Goal: Information Seeking & Learning: Learn about a topic

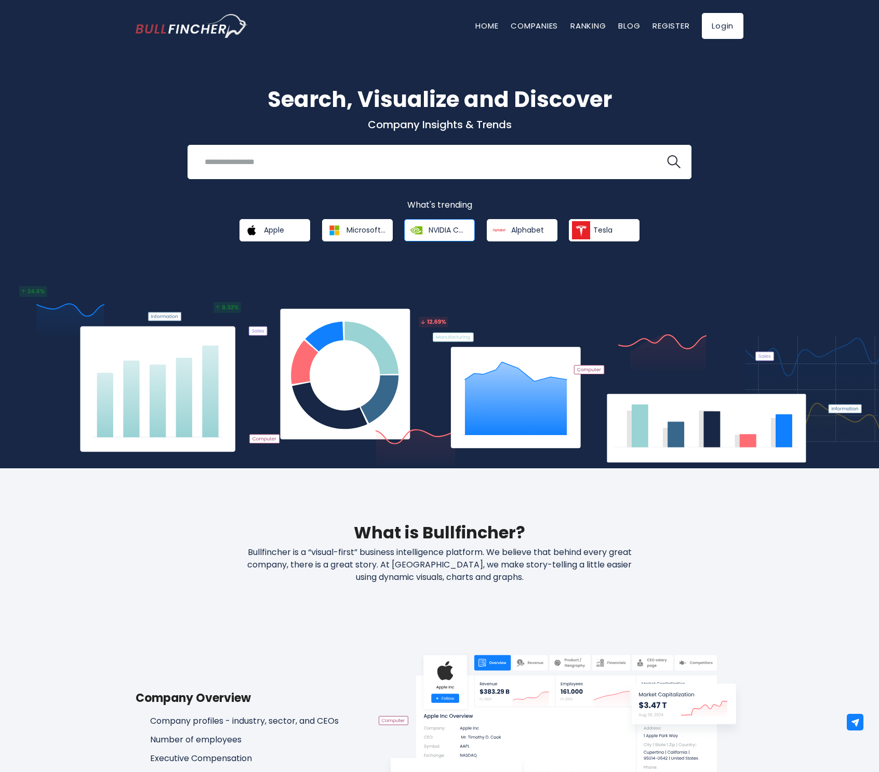
click at [440, 226] on span "NVIDIA Corporation" at bounding box center [448, 229] width 39 height 9
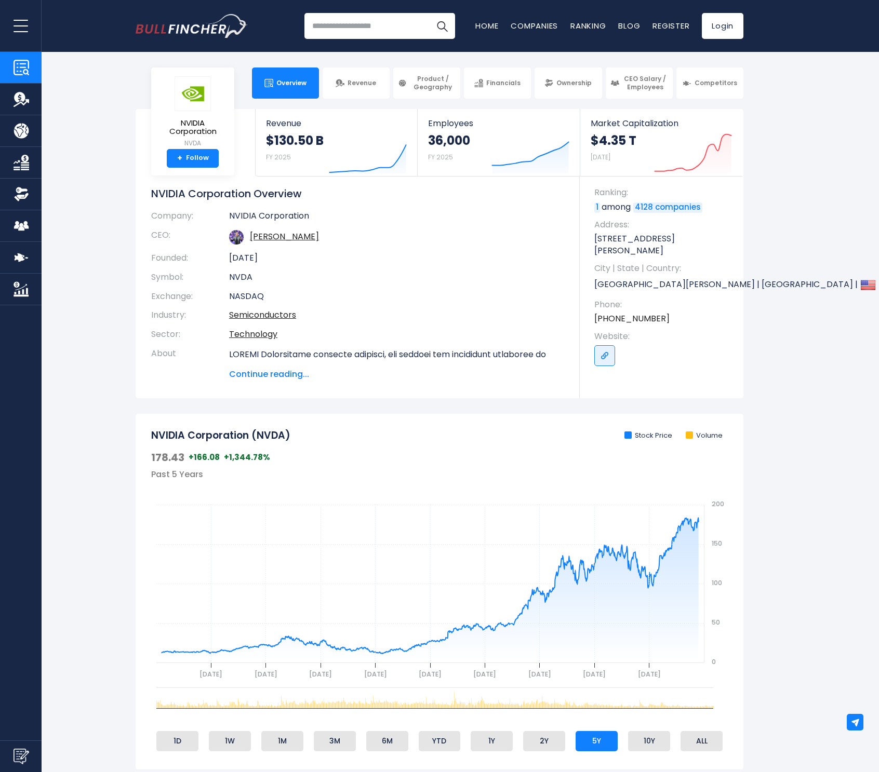
click at [266, 370] on span "Continue reading..." at bounding box center [396, 374] width 335 height 12
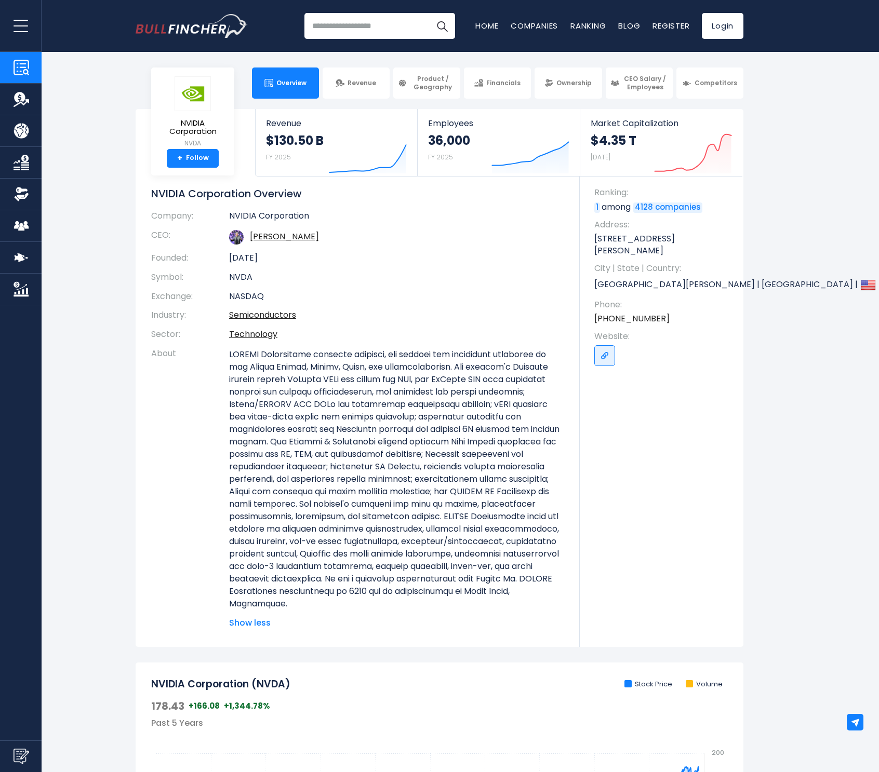
click at [250, 624] on span "Show less" at bounding box center [396, 623] width 335 height 12
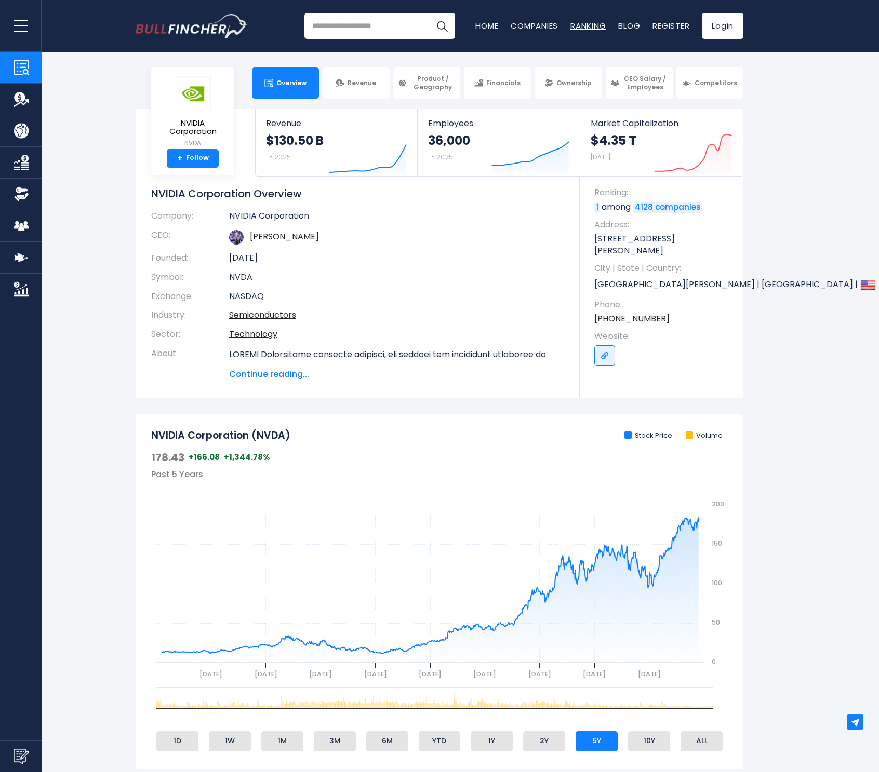
click at [599, 26] on link "Ranking" at bounding box center [587, 25] width 35 height 11
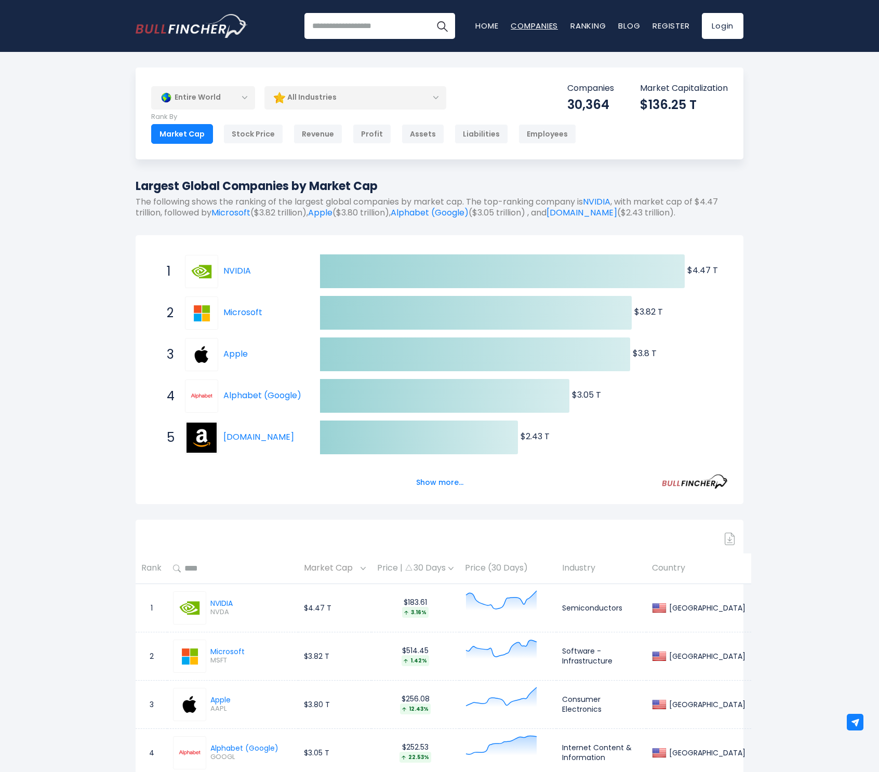
click at [517, 26] on link "Companies" at bounding box center [534, 25] width 47 height 11
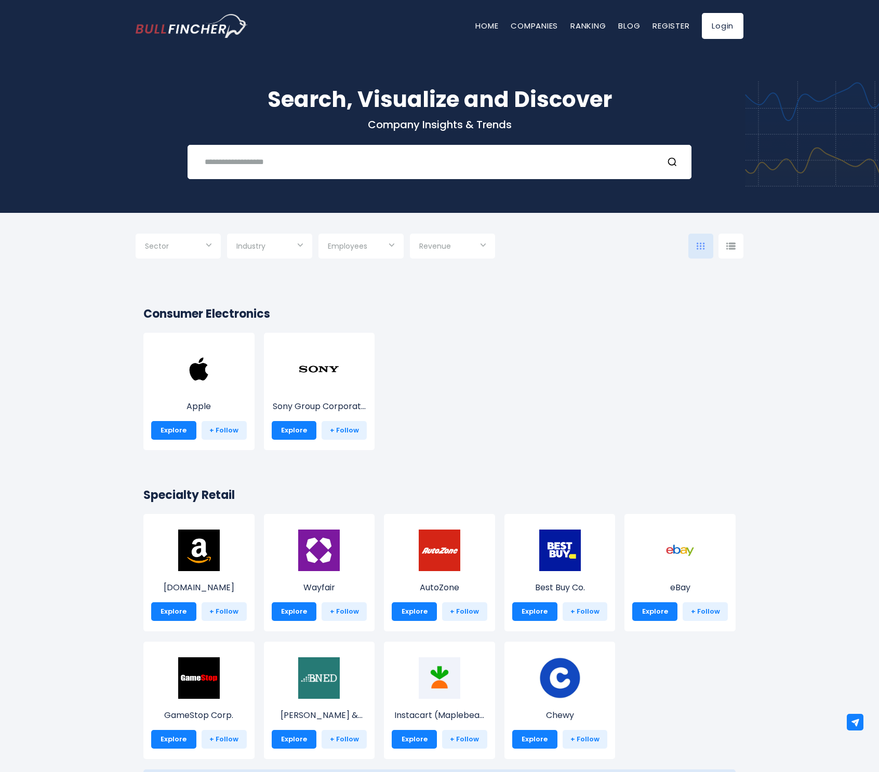
click at [734, 244] on img at bounding box center [730, 246] width 9 height 7
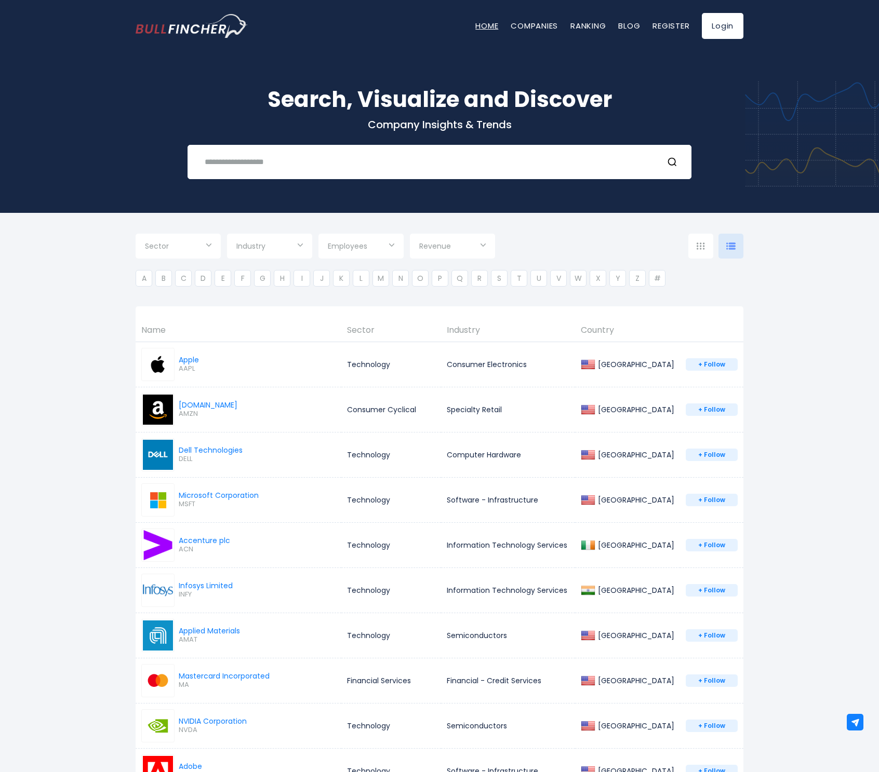
click at [483, 30] on link "Home" at bounding box center [486, 25] width 23 height 11
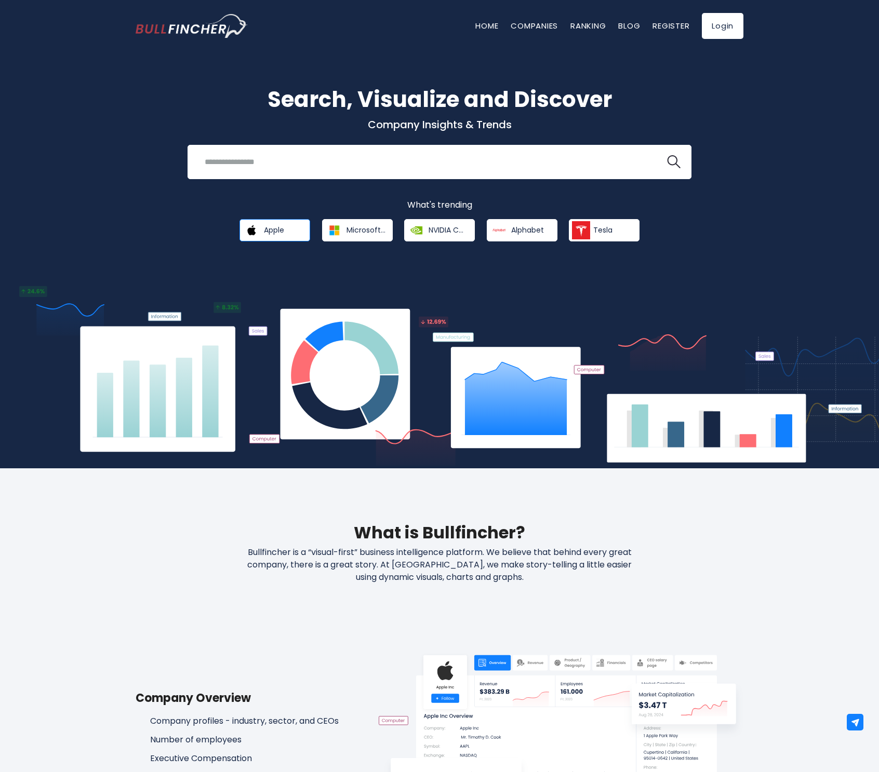
click at [277, 229] on span "Apple" at bounding box center [274, 229] width 20 height 9
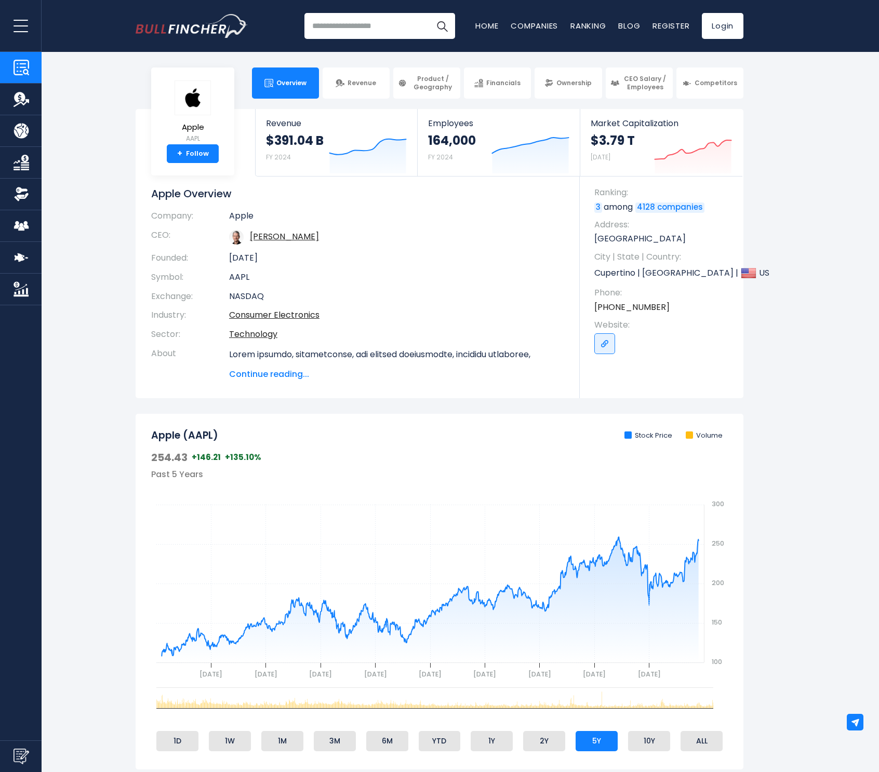
click at [276, 375] on span "Continue reading..." at bounding box center [396, 374] width 335 height 12
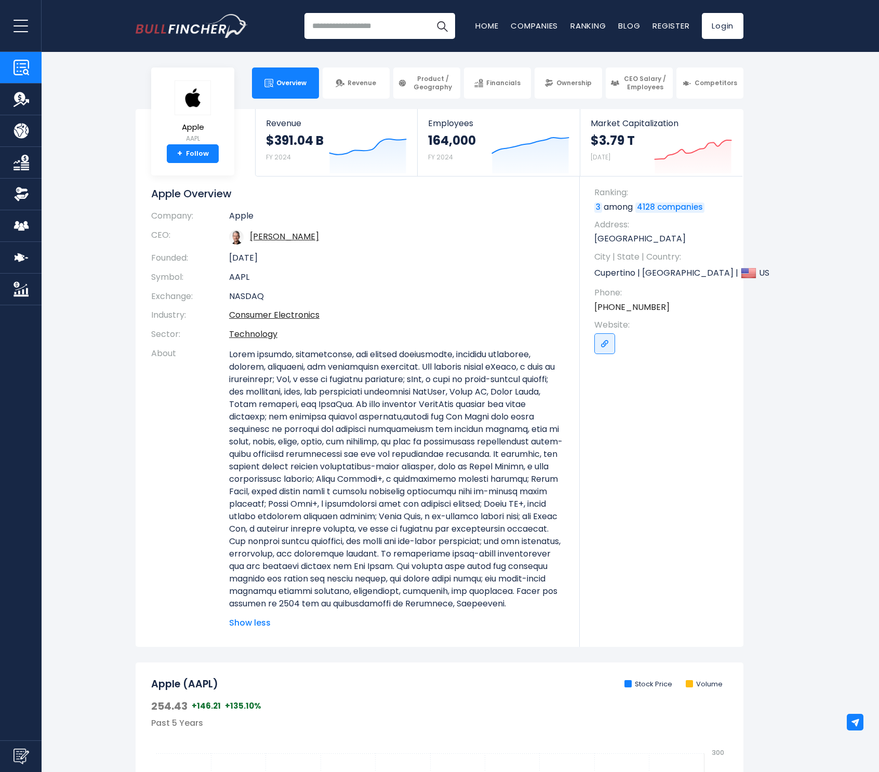
click at [253, 630] on span "Show less" at bounding box center [396, 623] width 335 height 12
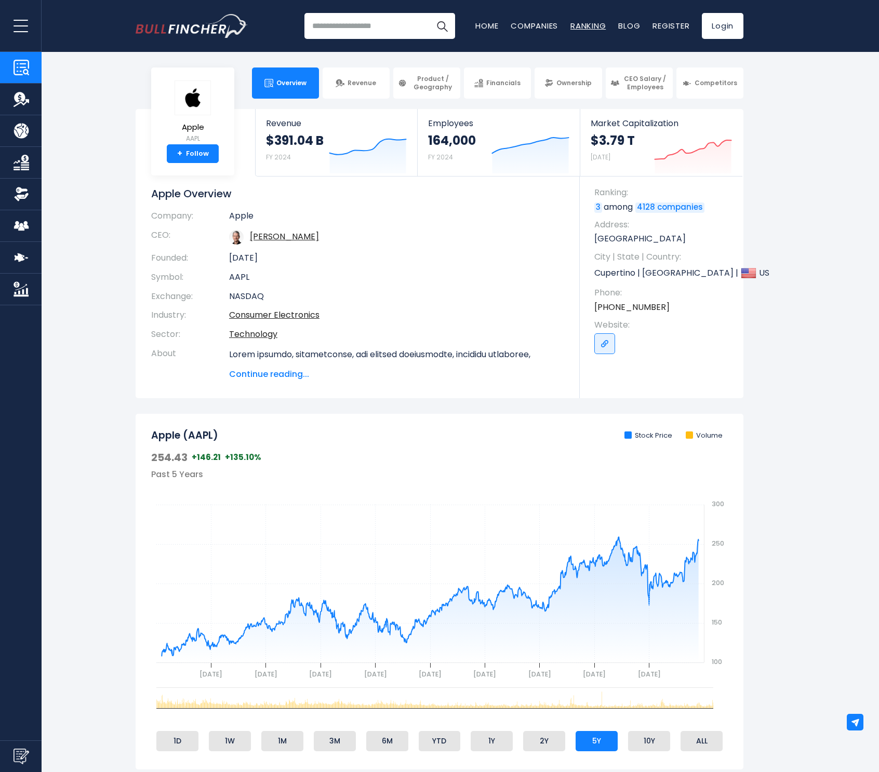
click at [585, 28] on link "Ranking" at bounding box center [587, 25] width 35 height 11
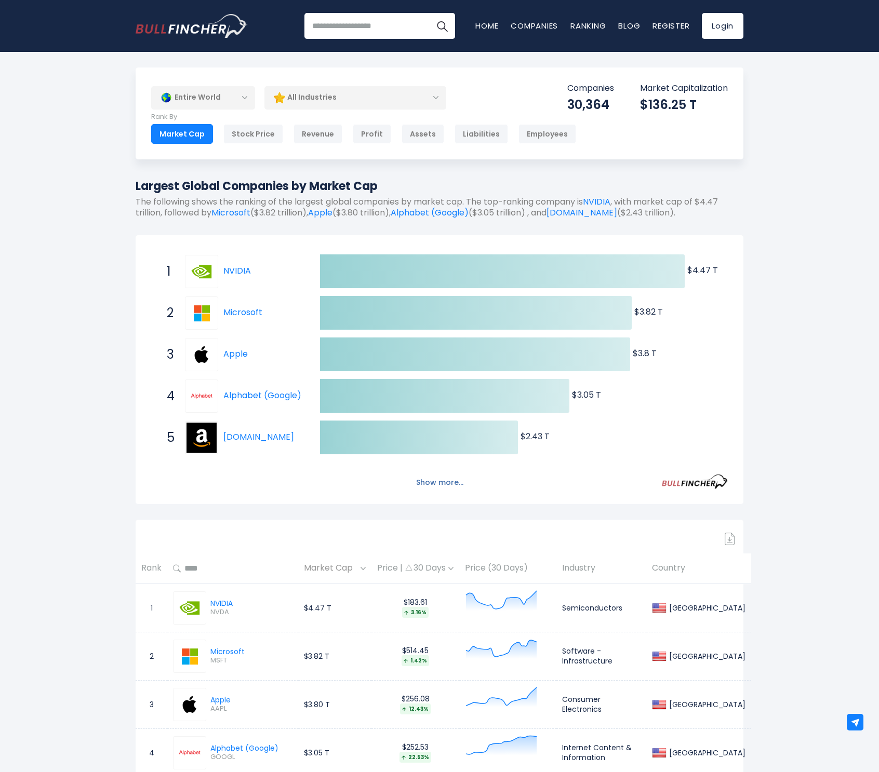
click at [449, 484] on button "Show more..." at bounding box center [440, 482] width 60 height 17
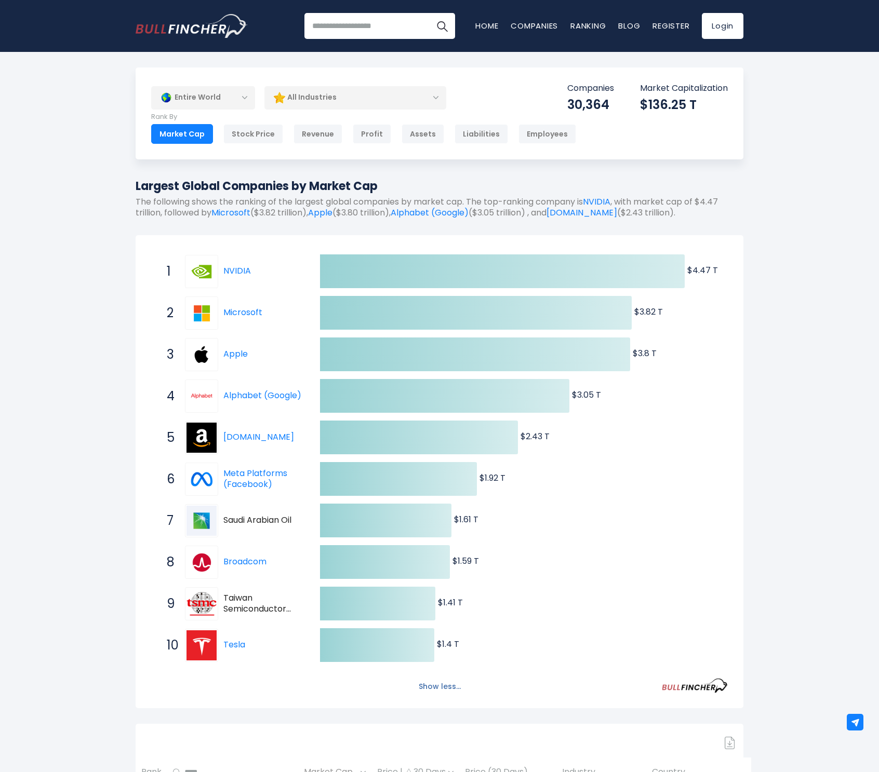
click at [439, 688] on button "Show less..." at bounding box center [439, 686] width 55 height 17
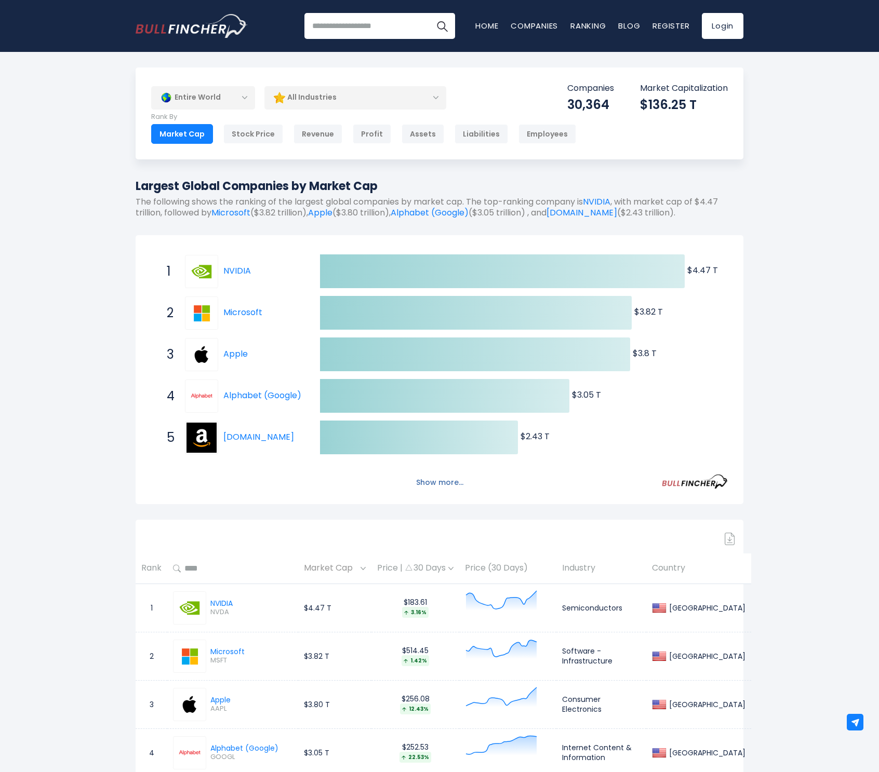
click at [451, 485] on button "Show more..." at bounding box center [440, 482] width 60 height 17
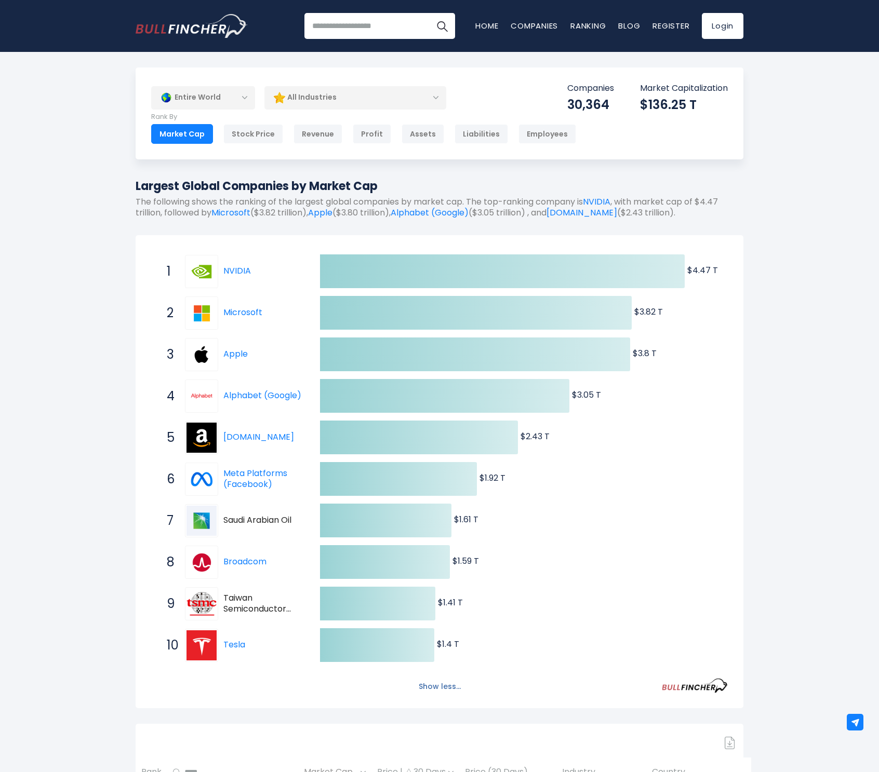
click at [436, 690] on button "Show less..." at bounding box center [439, 686] width 55 height 17
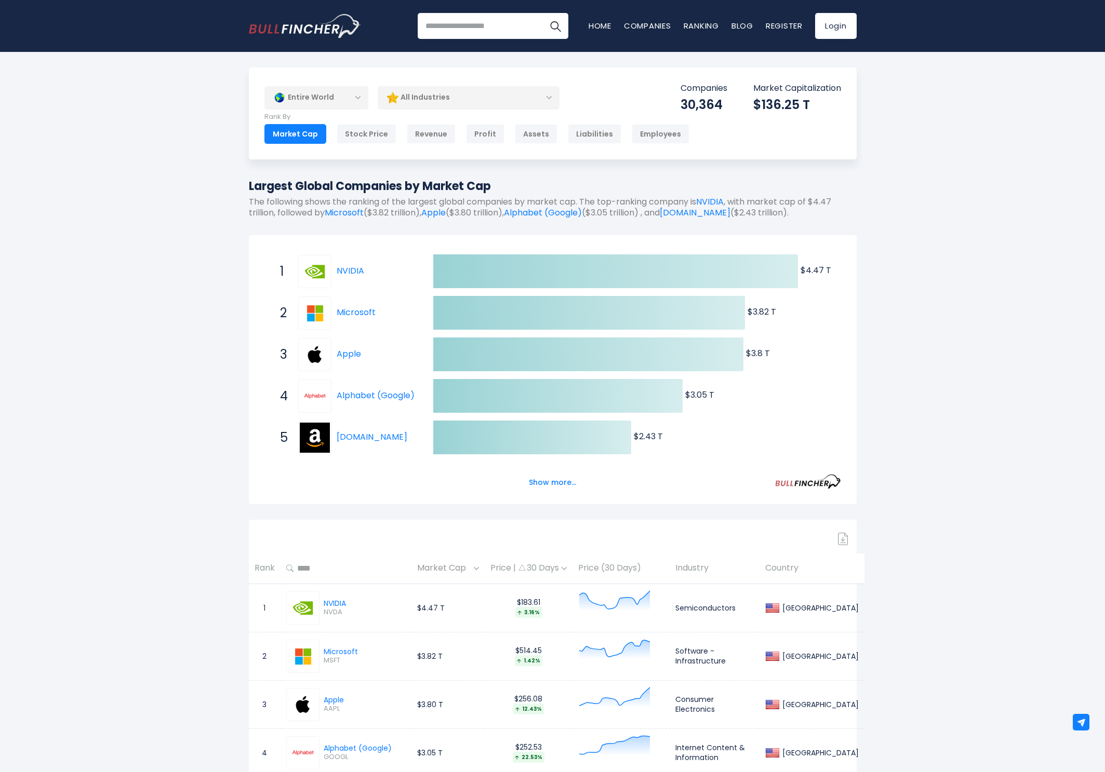
click at [476, 98] on div "All Industries" at bounding box center [469, 98] width 182 height 24
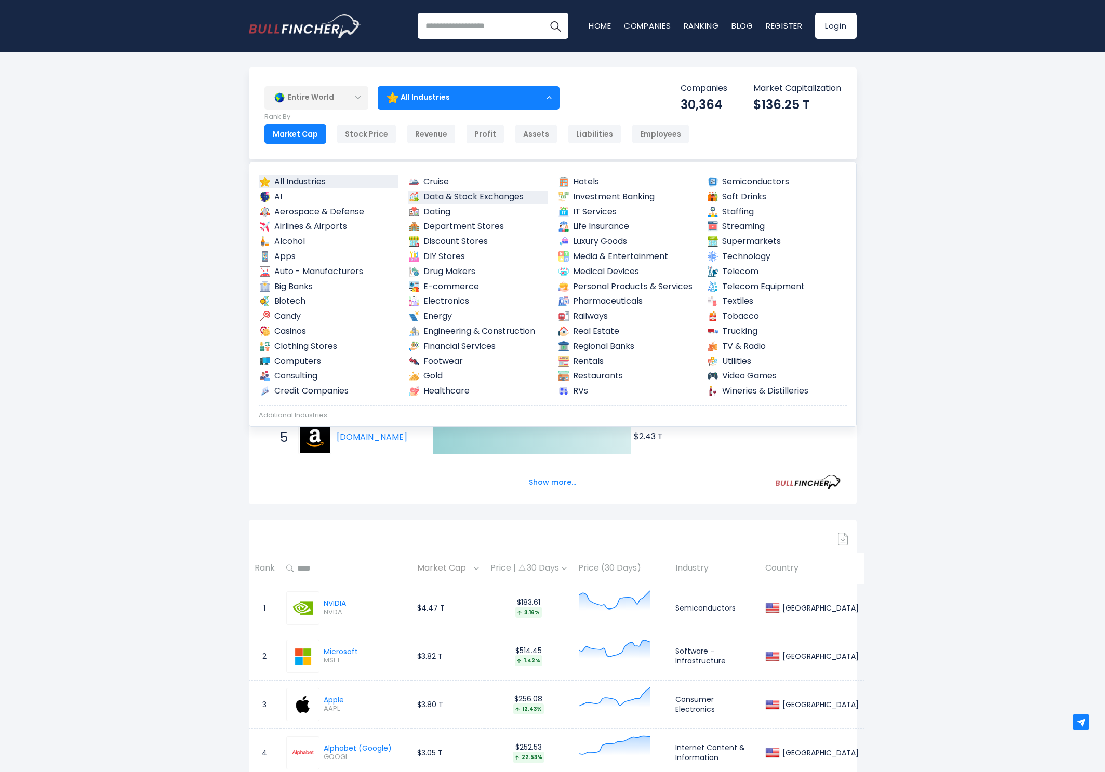
click at [466, 198] on link "Data & Stock Exchanges" at bounding box center [478, 197] width 140 height 13
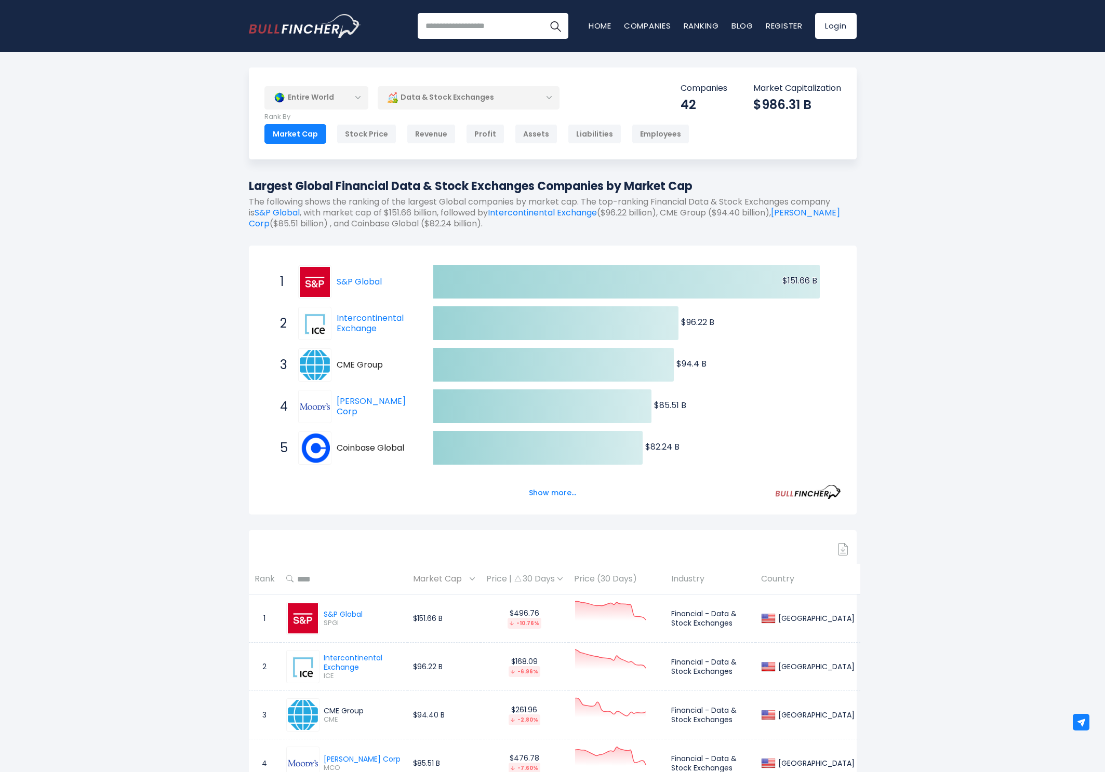
drag, startPoint x: 339, startPoint y: 186, endPoint x: 532, endPoint y: 185, distance: 193.2
click at [532, 185] on h1 "Largest Global Financial Data & Stock Exchanges Companies by Market Cap" at bounding box center [553, 186] width 608 height 17
click at [654, 25] on link "Companies" at bounding box center [647, 25] width 47 height 11
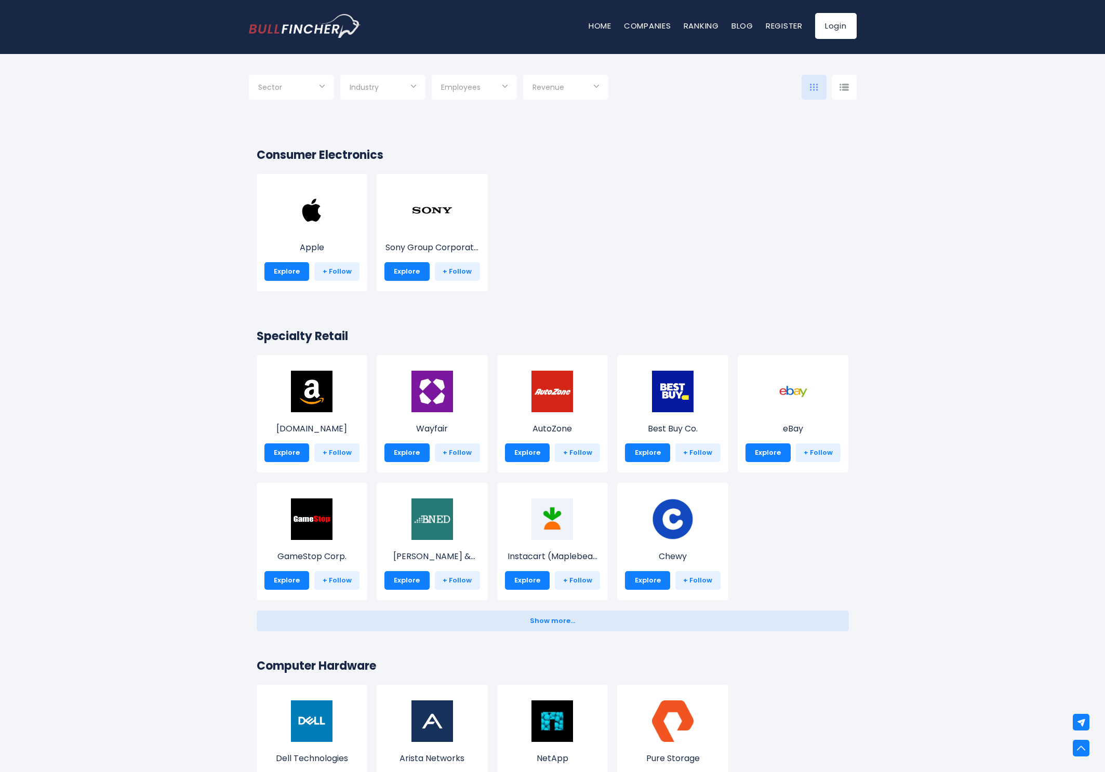
click at [839, 89] on img at bounding box center [843, 87] width 9 height 7
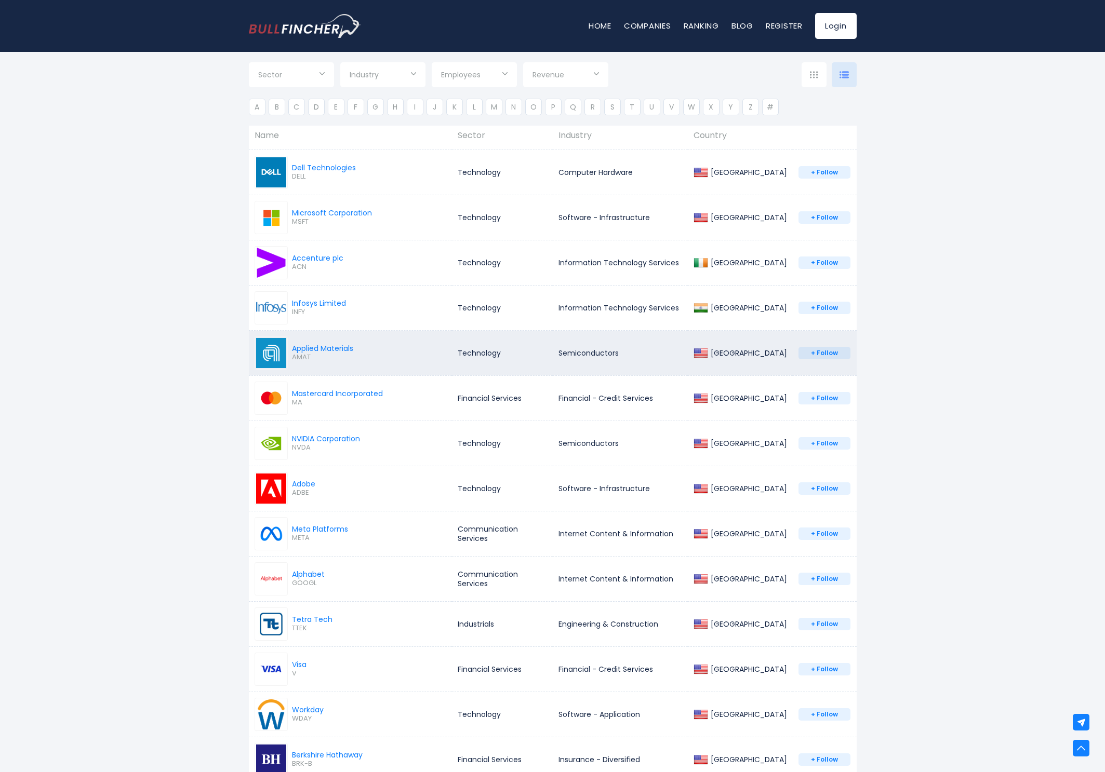
scroll to position [102, 0]
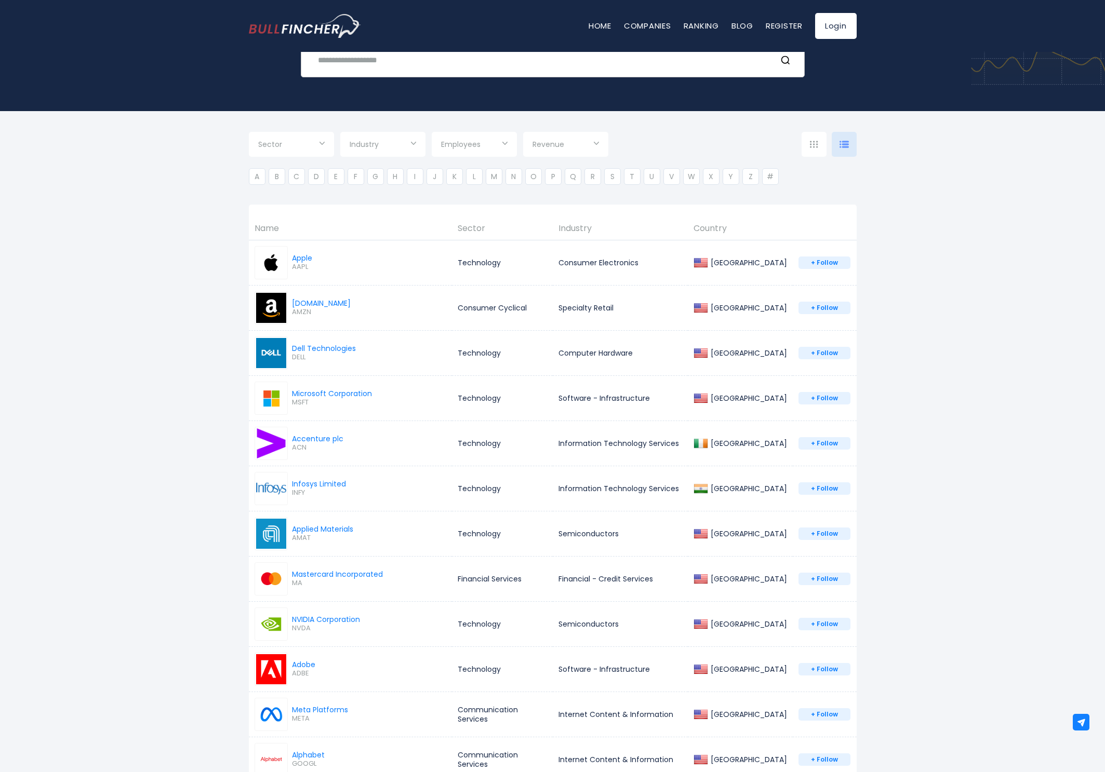
click at [342, 70] on input "text" at bounding box center [540, 59] width 456 height 19
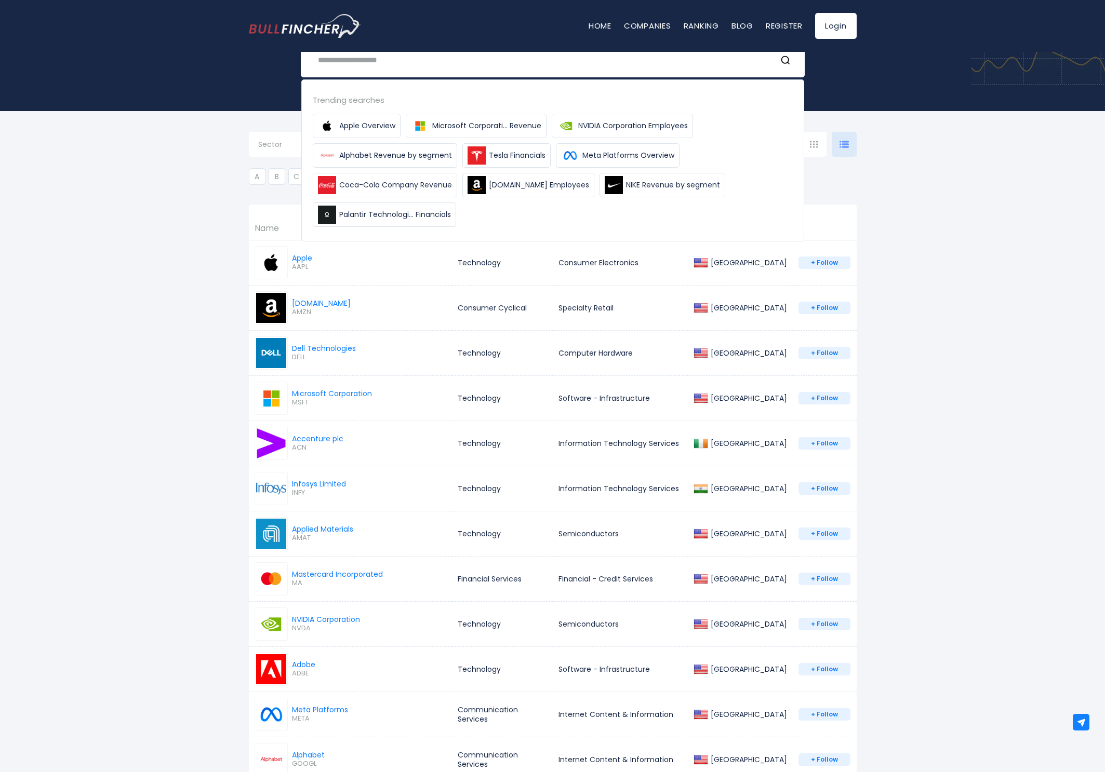
scroll to position [70, 0]
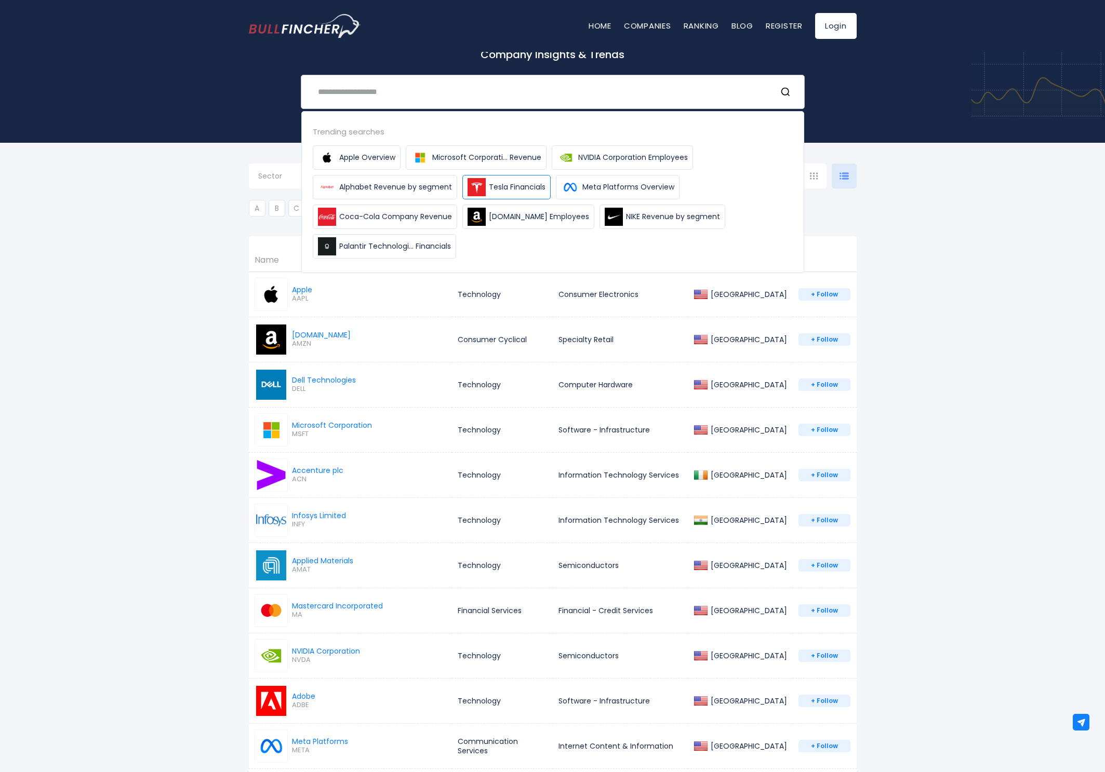
click at [516, 186] on span "Tesla Financials" at bounding box center [517, 187] width 57 height 11
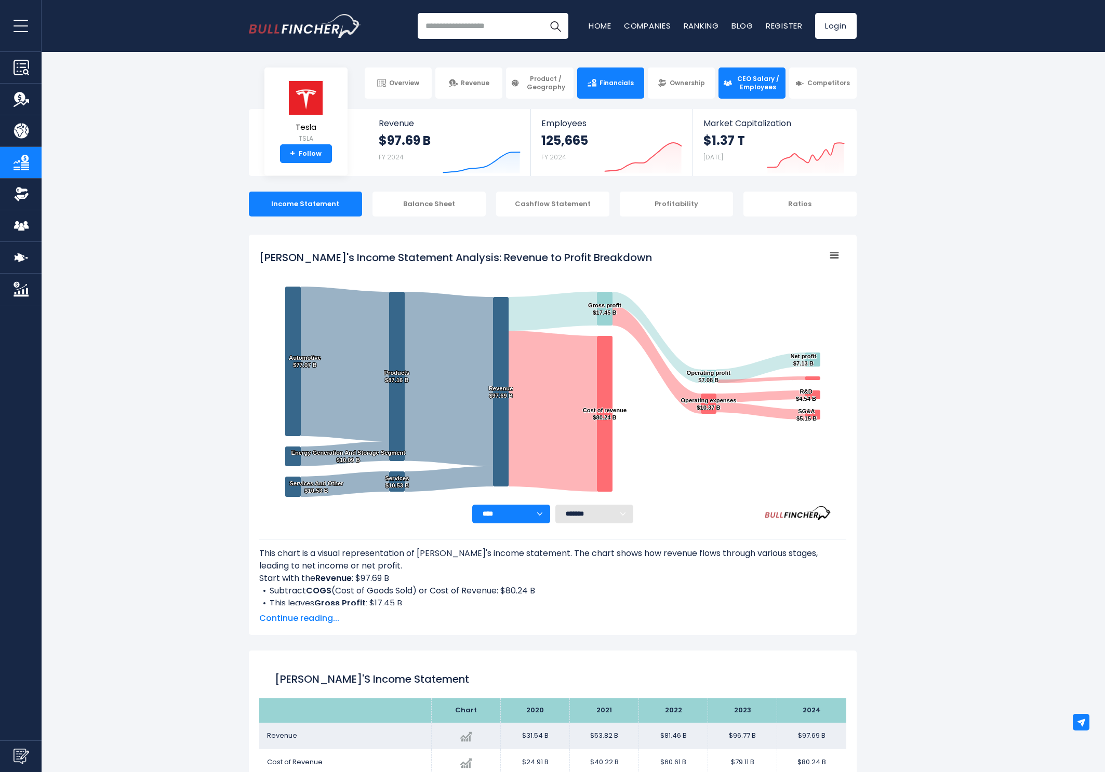
click at [759, 94] on link "CEO Salary / Employees" at bounding box center [751, 83] width 67 height 31
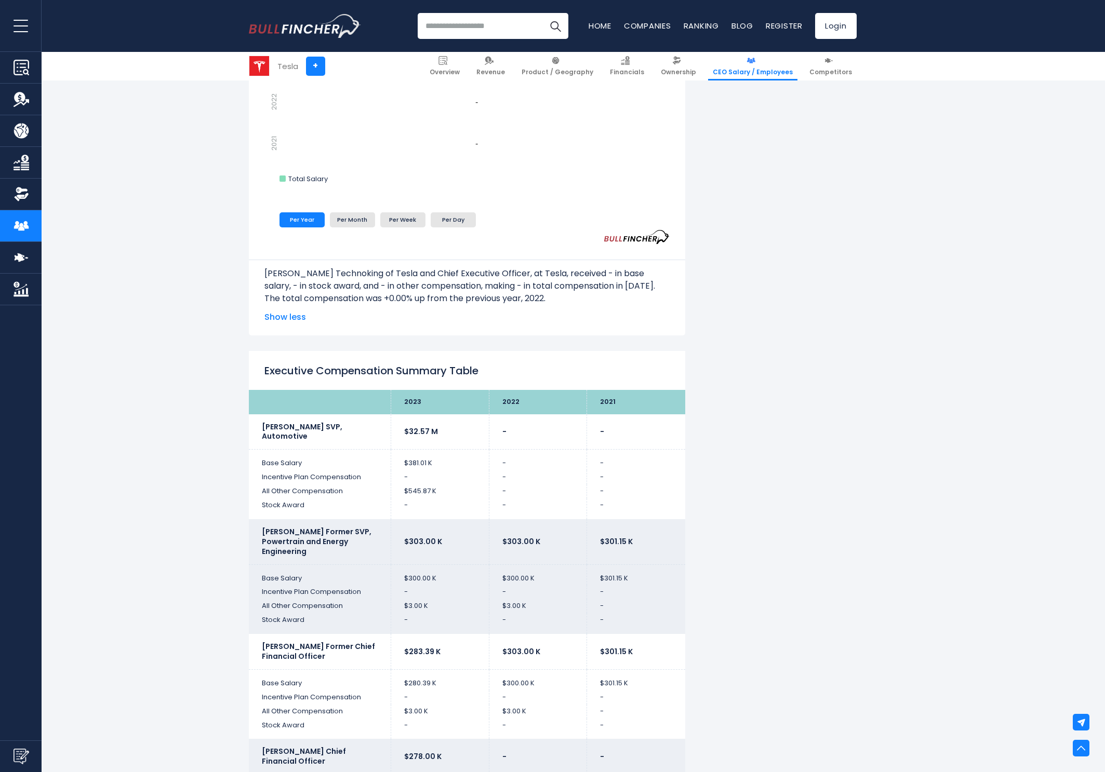
scroll to position [1243, 0]
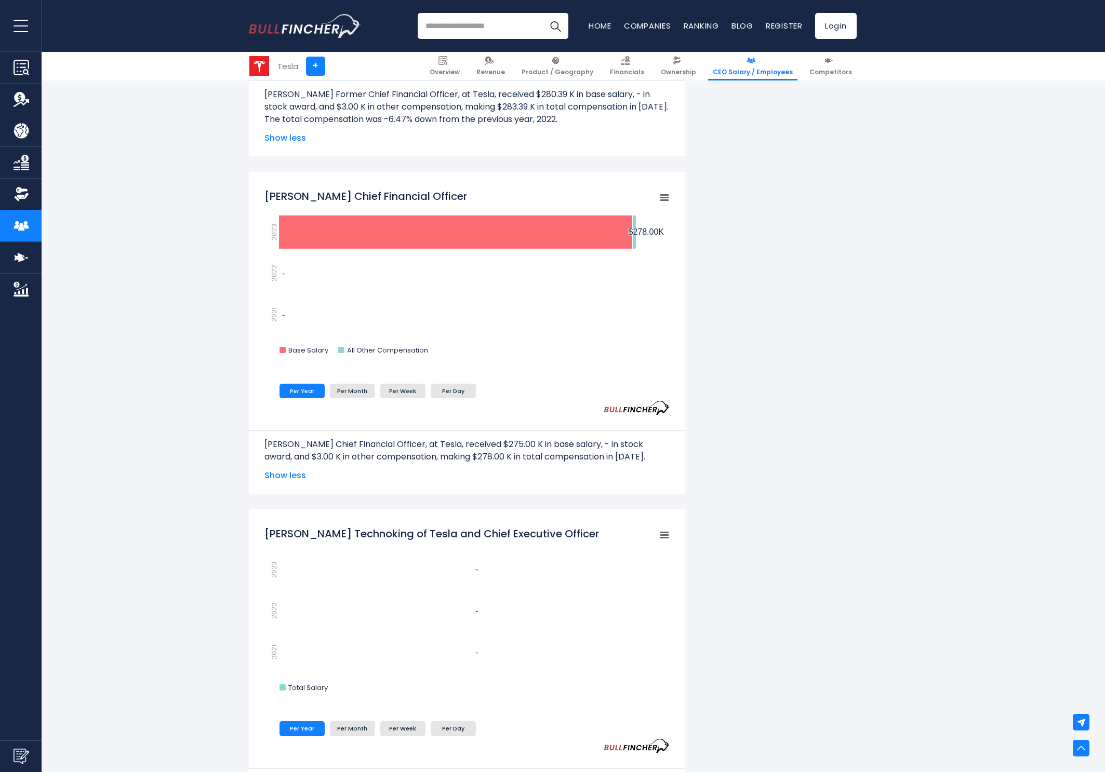
click at [1044, 96] on div "[PERSON_NAME]'s CEO Salary [PERSON_NAME]'s CEO salary and other executives comp…" at bounding box center [552, 603] width 1105 height 3227
